Goal: Entertainment & Leisure: Consume media (video, audio)

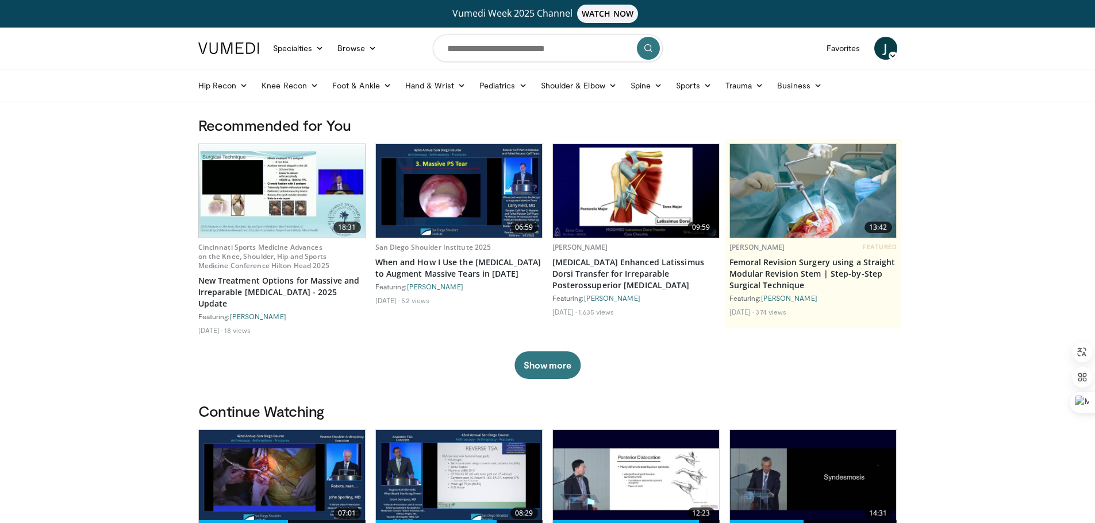
click at [272, 210] on img at bounding box center [282, 191] width 167 height 94
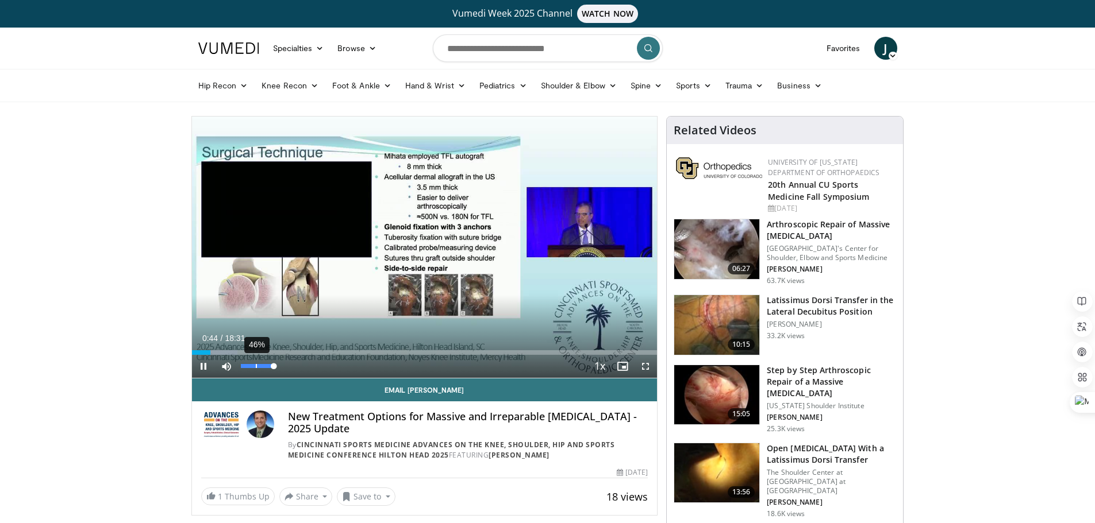
click at [257, 365] on div "Volume Level" at bounding box center [257, 366] width 33 height 4
click at [203, 363] on span "Video Player" at bounding box center [203, 366] width 23 height 23
